Goal: Check status: Check status

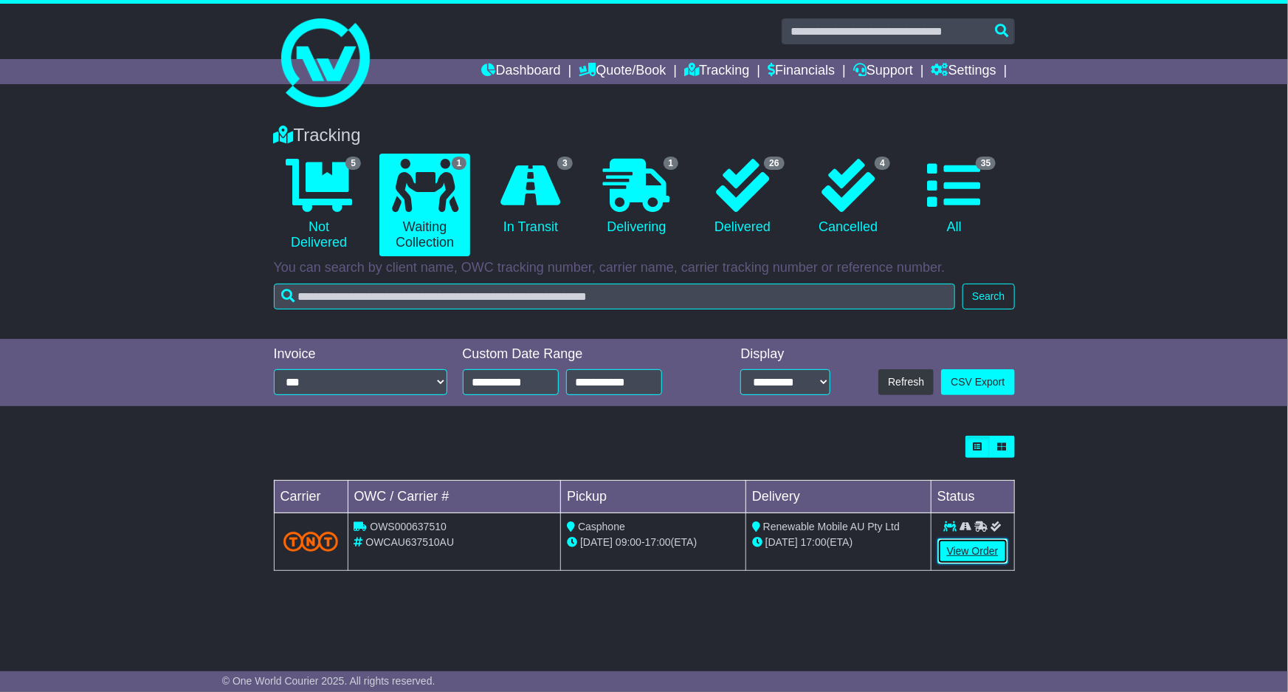
click at [982, 546] on link "View Order" at bounding box center [973, 551] width 71 height 26
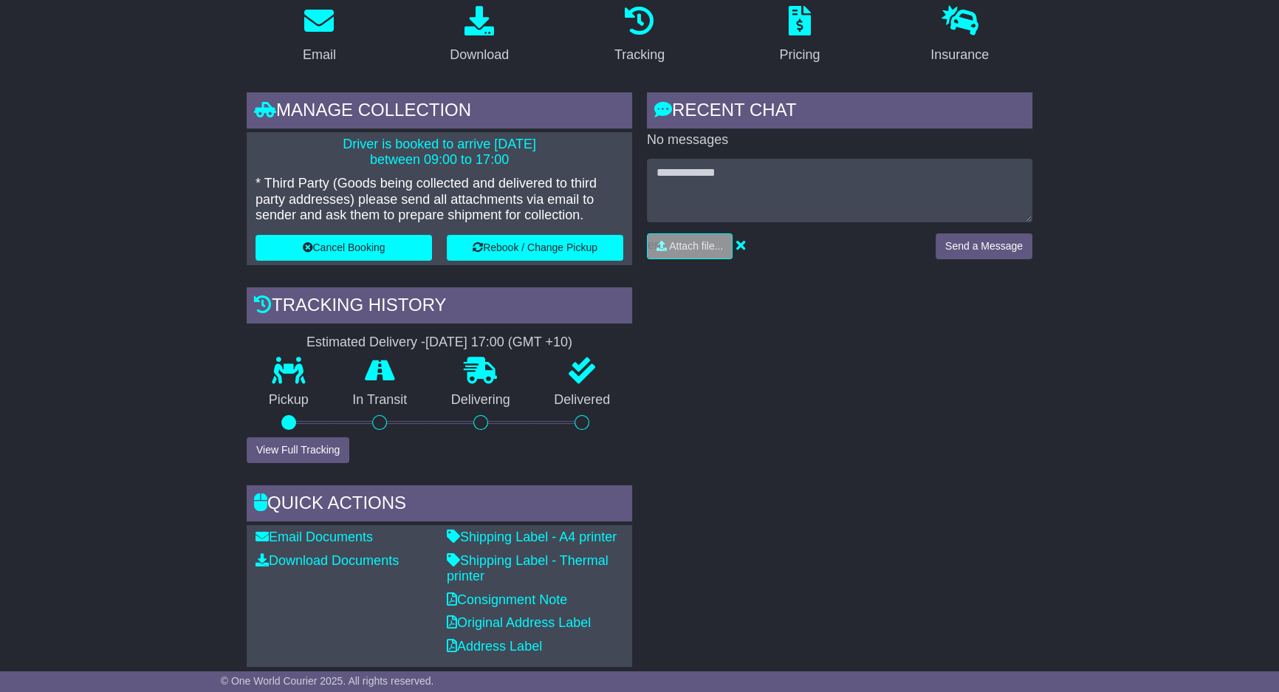
scroll to position [179, 0]
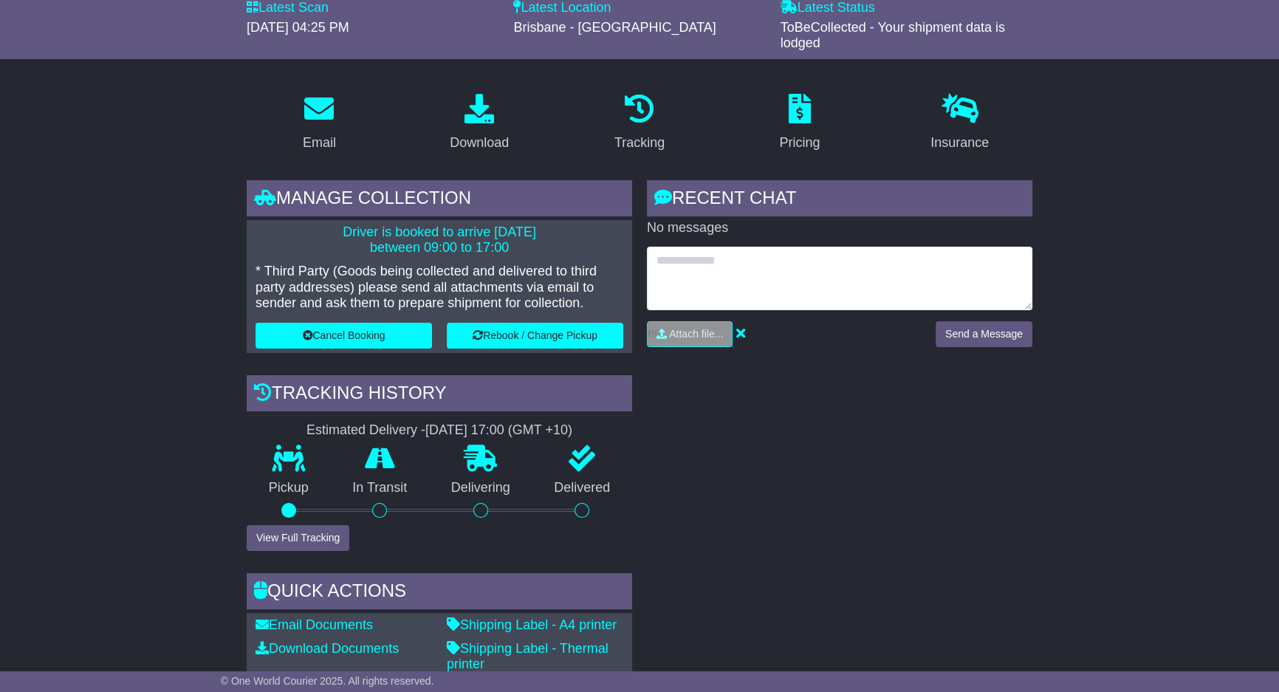
click at [752, 263] on textarea at bounding box center [839, 278] width 385 height 63
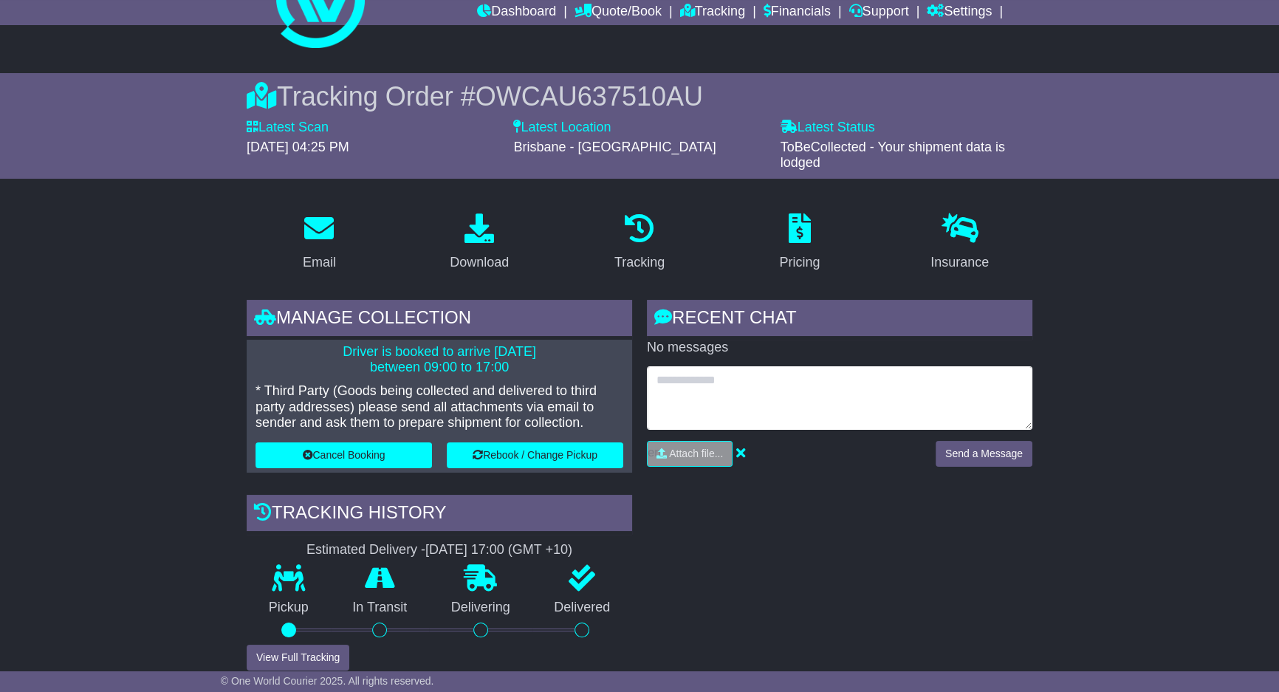
scroll to position [0, 0]
